Goal: Task Accomplishment & Management: Manage account settings

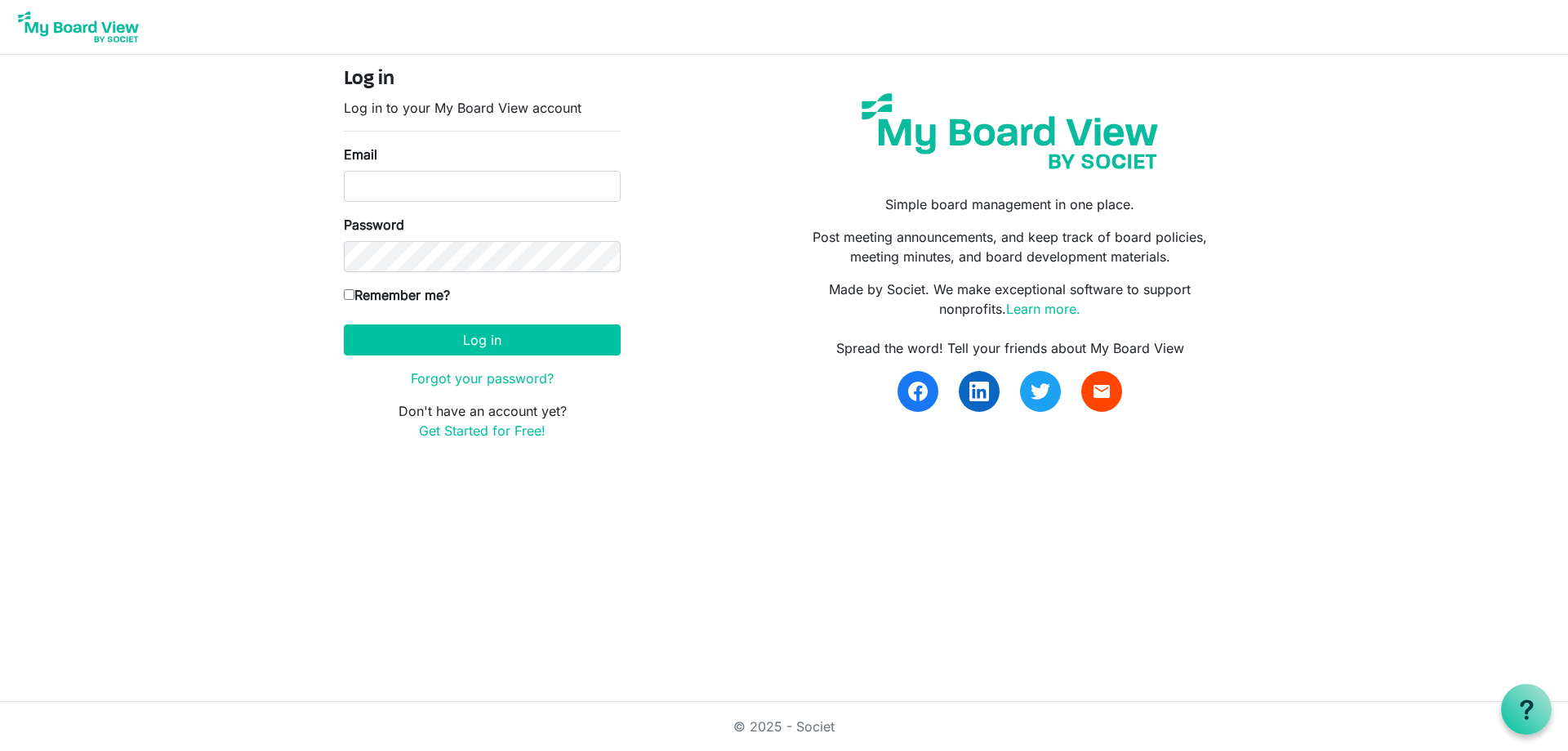
drag, startPoint x: 1517, startPoint y: 0, endPoint x: 828, endPoint y: 410, distance: 801.8
click at [828, 410] on div "Spread the word! Tell your friends about My Board View email" at bounding box center [1010, 375] width 428 height 73
drag, startPoint x: 407, startPoint y: 189, endPoint x: 411, endPoint y: 182, distance: 8.1
click at [407, 188] on input "Email" at bounding box center [482, 186] width 277 height 31
type input "darla@lovekckids.org"
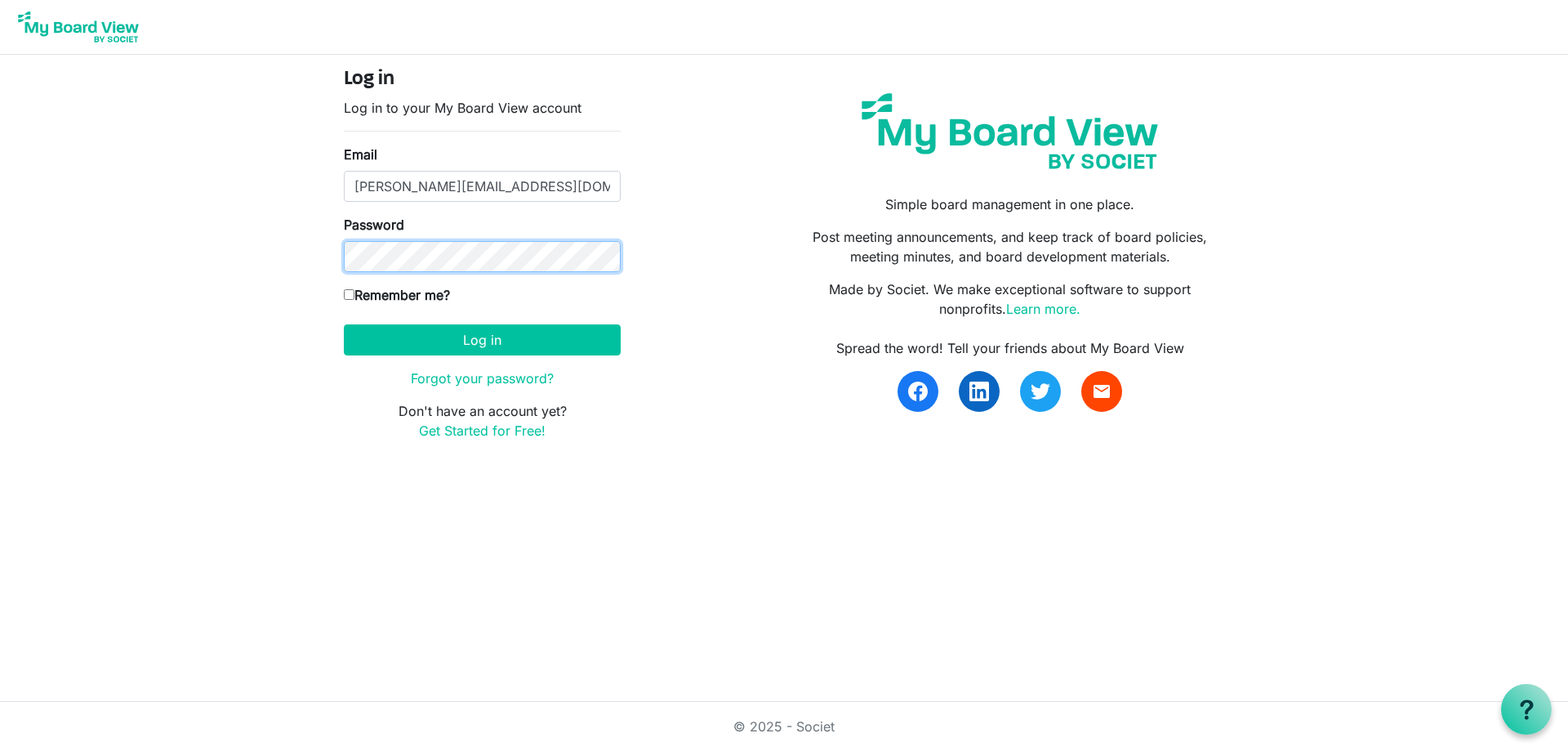
click at [344, 325] on button "Log in" at bounding box center [482, 340] width 277 height 31
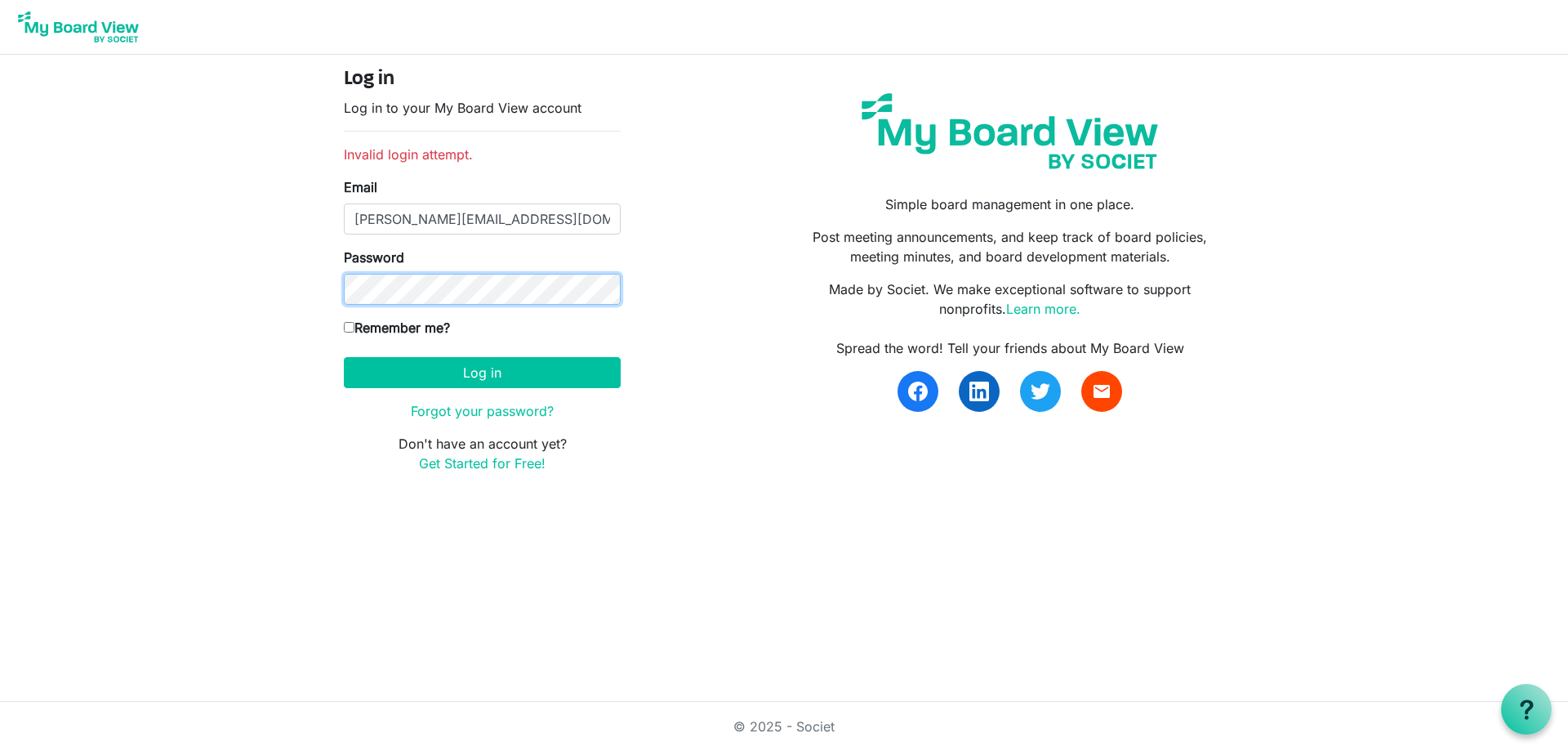
click at [344, 357] on button "Log in" at bounding box center [482, 372] width 277 height 31
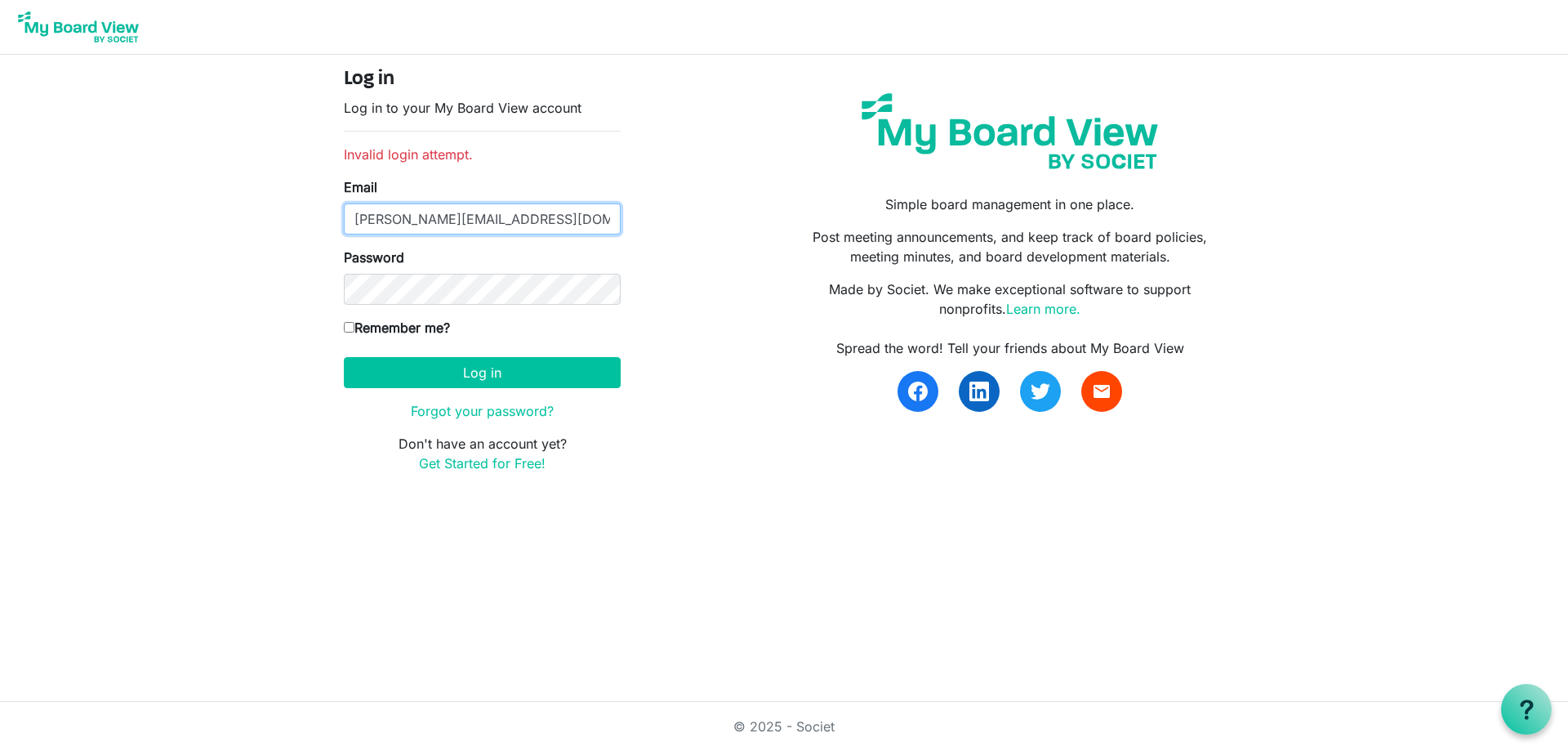
drag, startPoint x: 524, startPoint y: 221, endPoint x: 285, endPoint y: 213, distance: 239.1
click at [285, 213] on body "Log in Log in to your My Board View account Invalid login attempt. Email [PERSO…" at bounding box center [784, 249] width 1568 height 499
type input "[EMAIL_ADDRESS][DOMAIN_NAME]"
click at [344, 357] on button "Log in" at bounding box center [482, 372] width 277 height 31
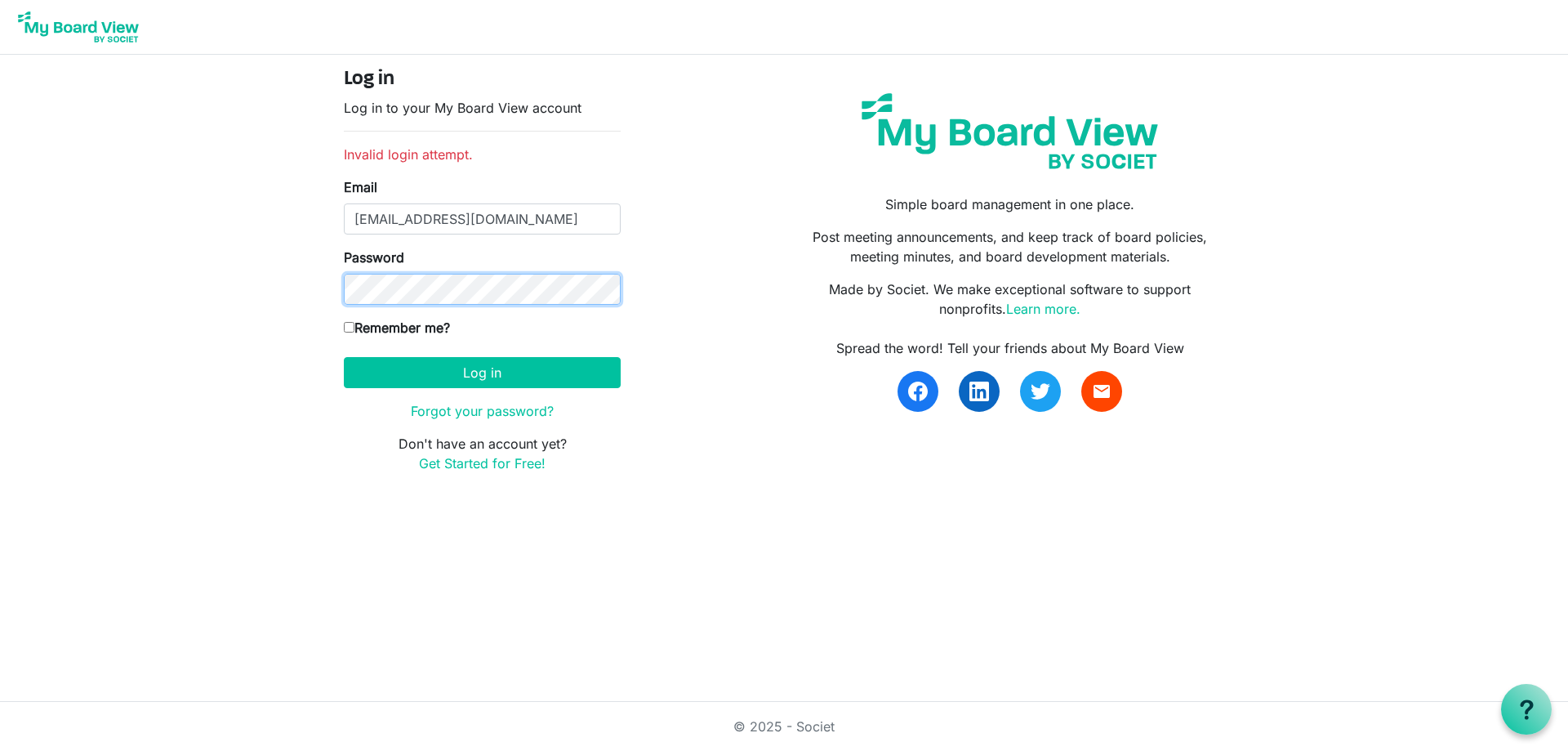
click at [344, 357] on button "Log in" at bounding box center [482, 372] width 277 height 31
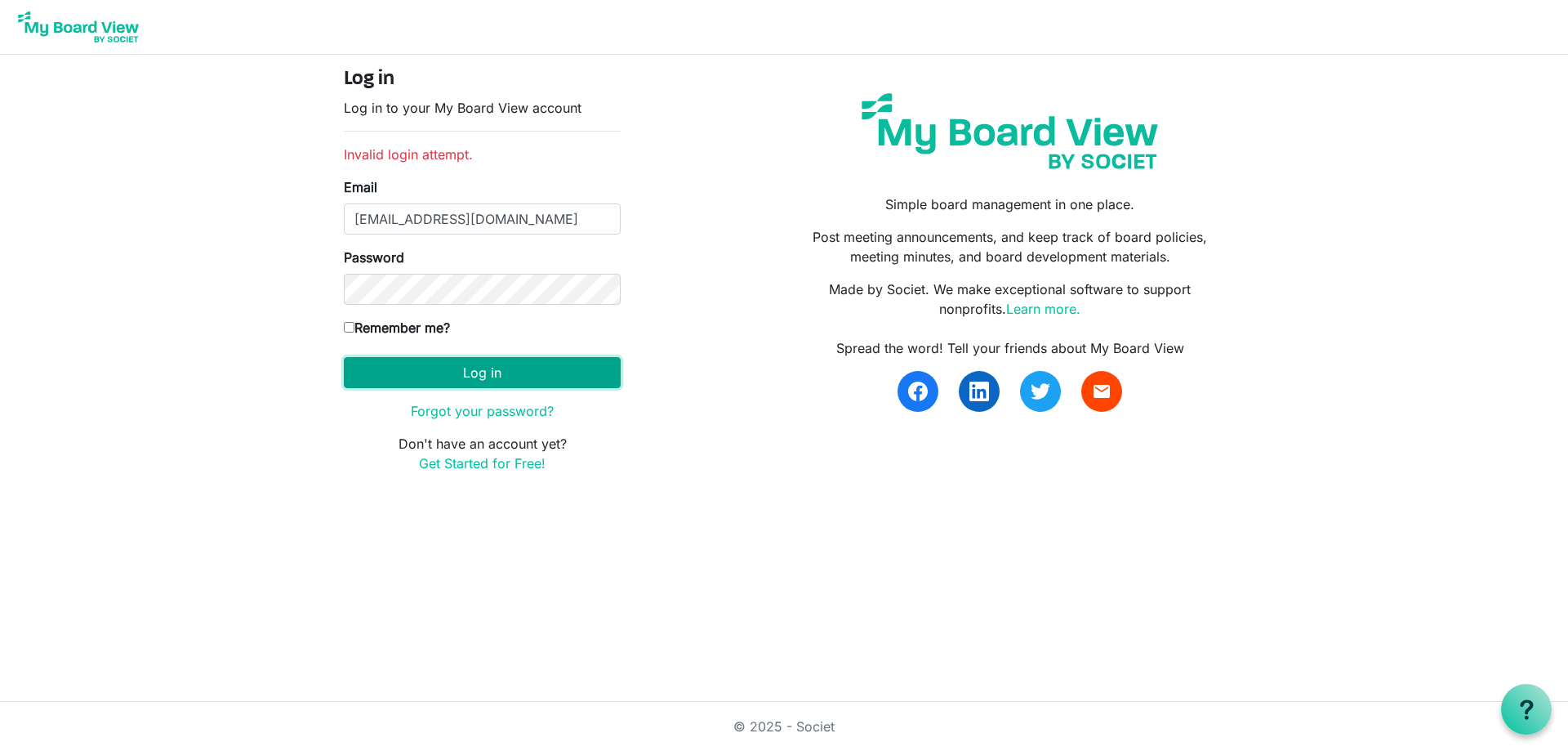
click at [450, 375] on button "Log in" at bounding box center [482, 372] width 277 height 31
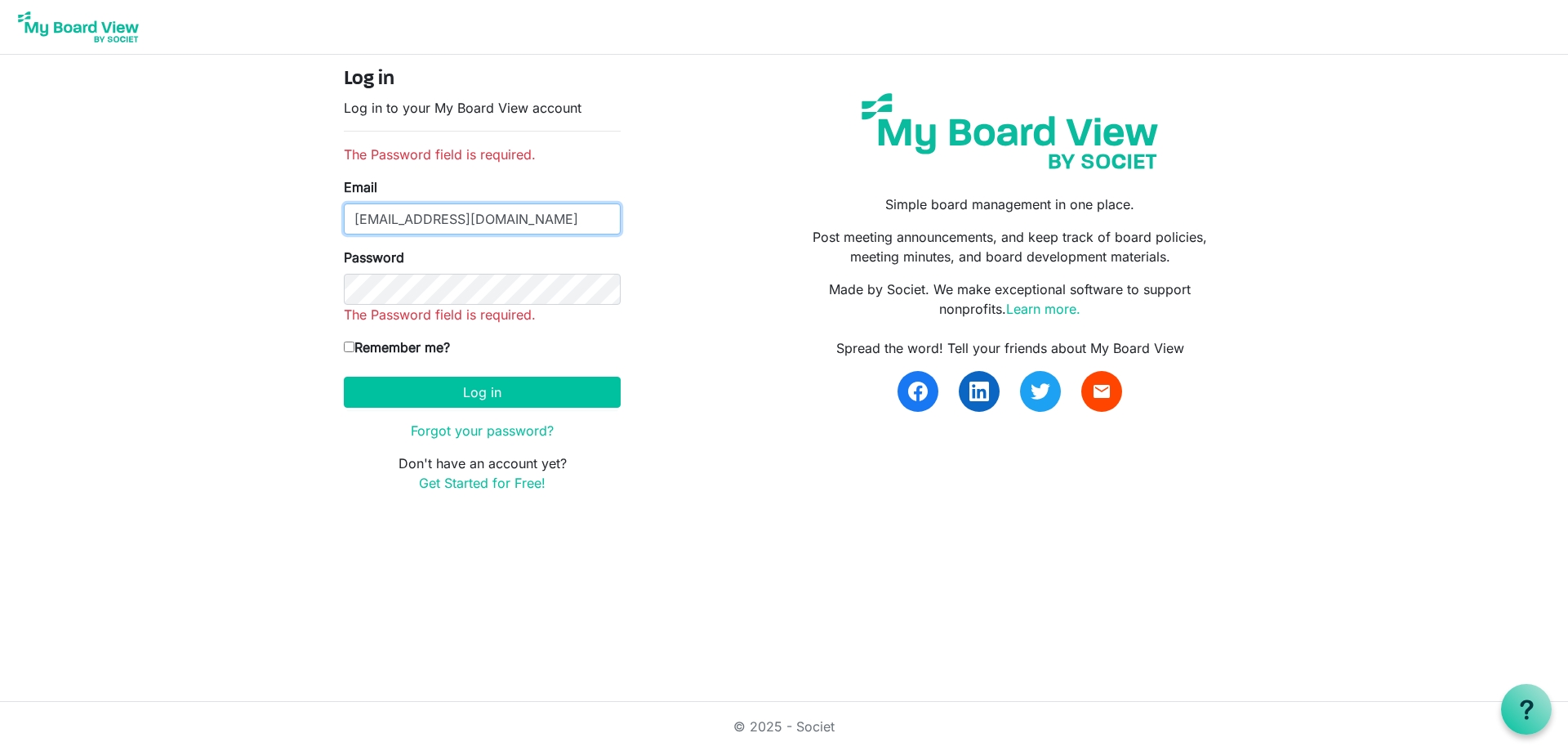
drag, startPoint x: 510, startPoint y: 220, endPoint x: 346, endPoint y: 225, distance: 164.1
click at [346, 225] on input "[EMAIL_ADDRESS][DOMAIN_NAME]" at bounding box center [482, 219] width 277 height 31
click at [516, 214] on input "[EMAIL_ADDRESS][DOMAIN_NAME]" at bounding box center [482, 219] width 277 height 31
